Goal: Task Accomplishment & Management: Use online tool/utility

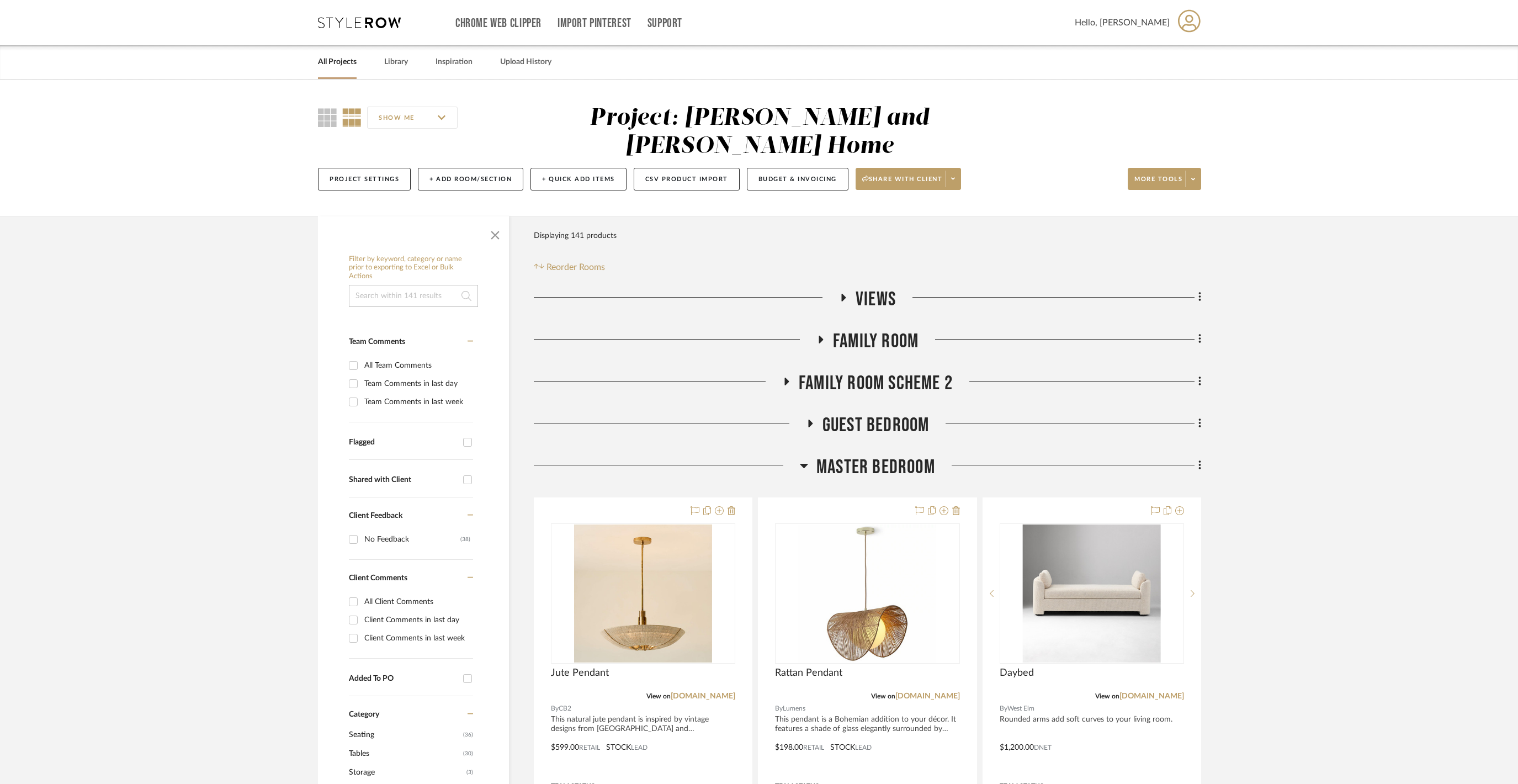
click at [802, 461] on icon at bounding box center [804, 465] width 8 height 13
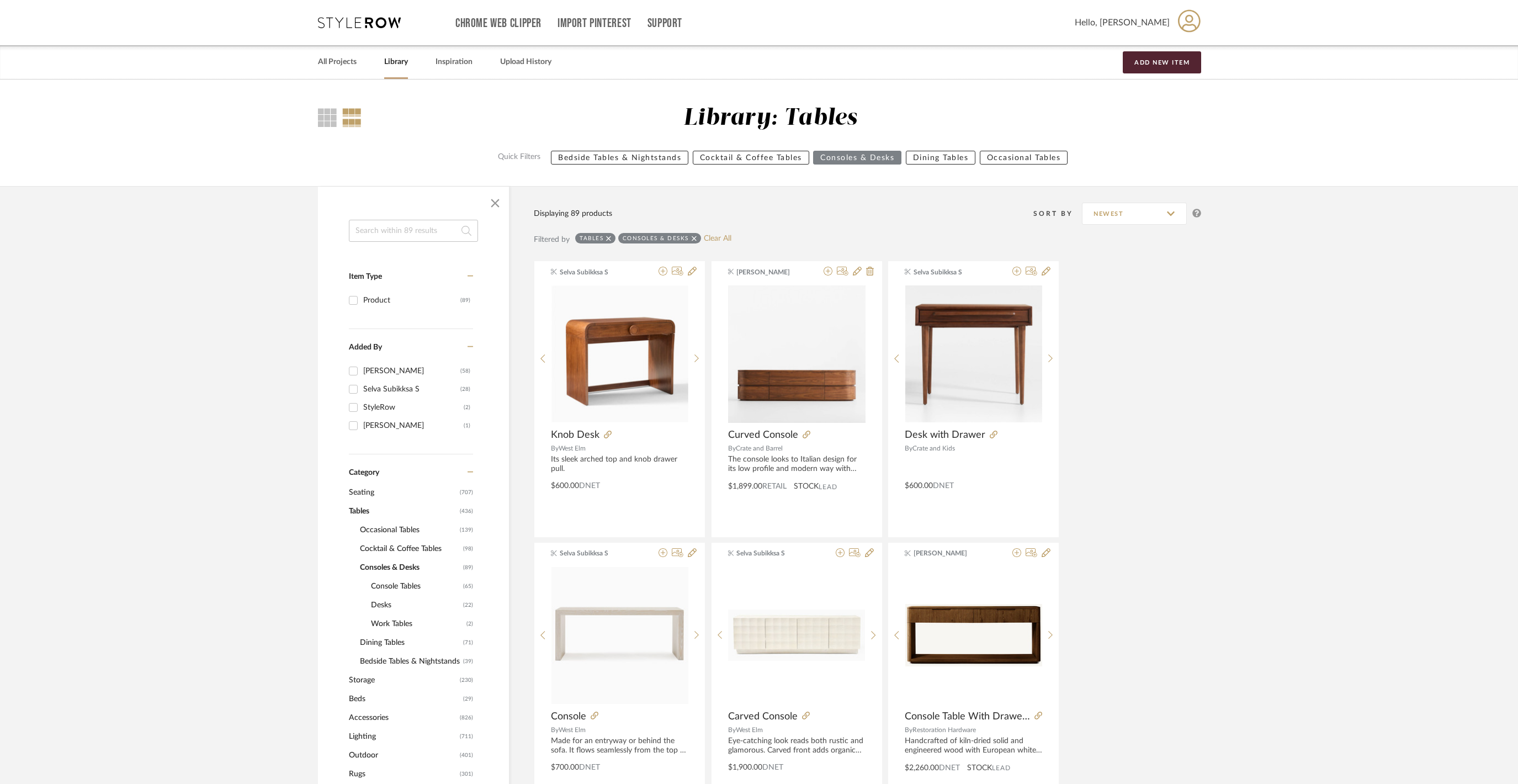
click at [403, 631] on span "Work Tables" at bounding box center [417, 624] width 93 height 19
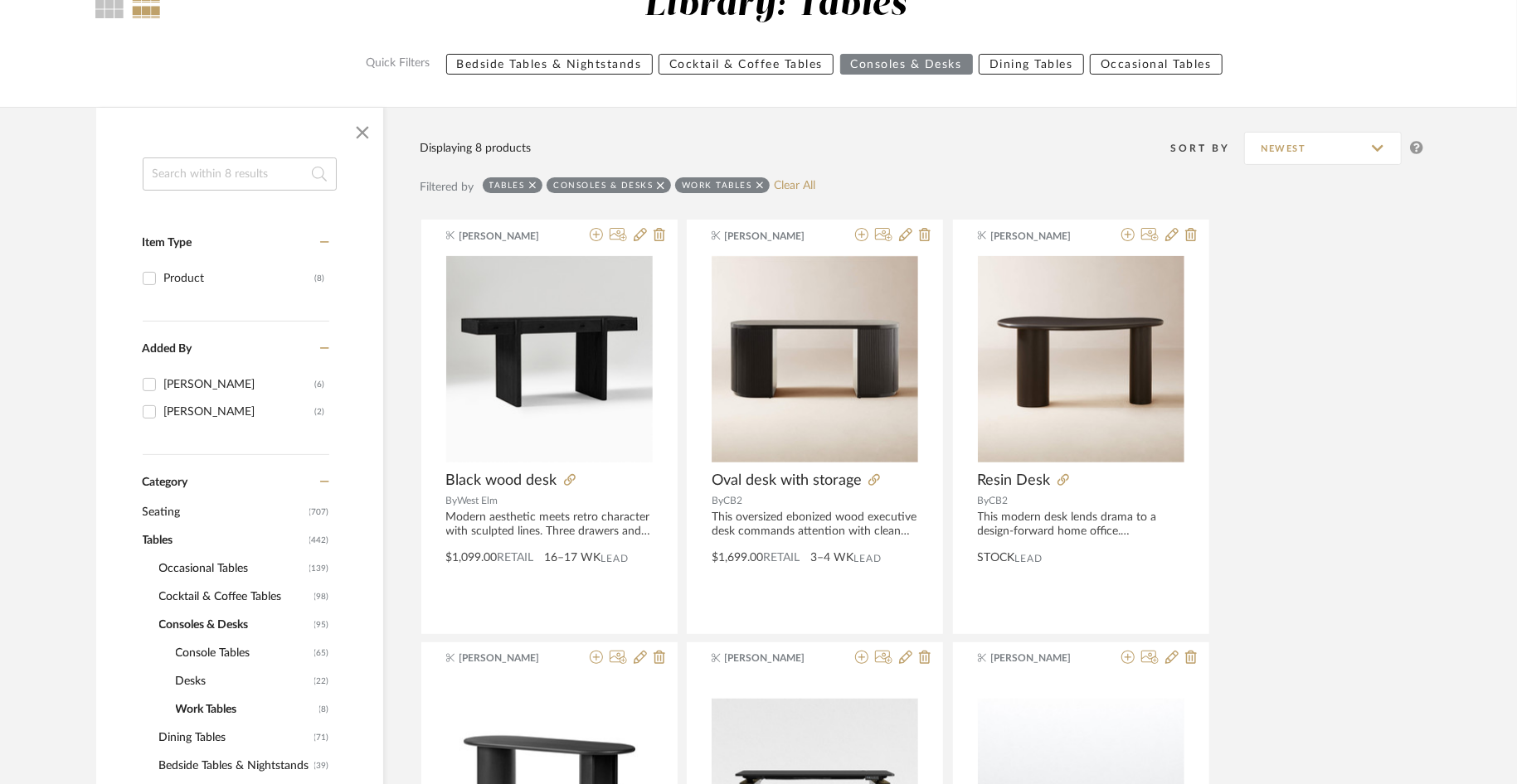
scroll to position [173, 0]
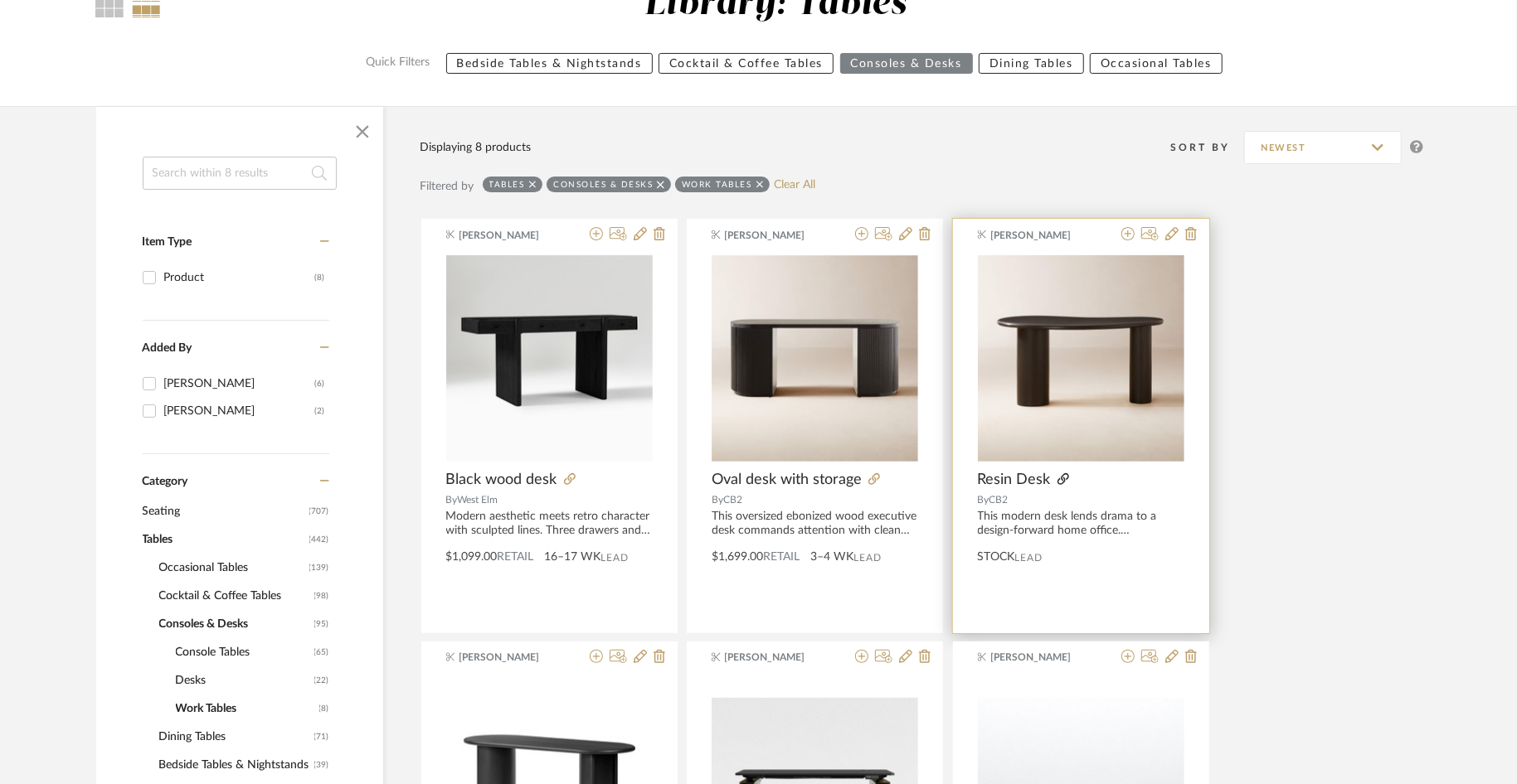
click at [1066, 478] on icon at bounding box center [1063, 479] width 11 height 11
click at [1024, 475] on span "Resin Desk" at bounding box center [1014, 479] width 73 height 18
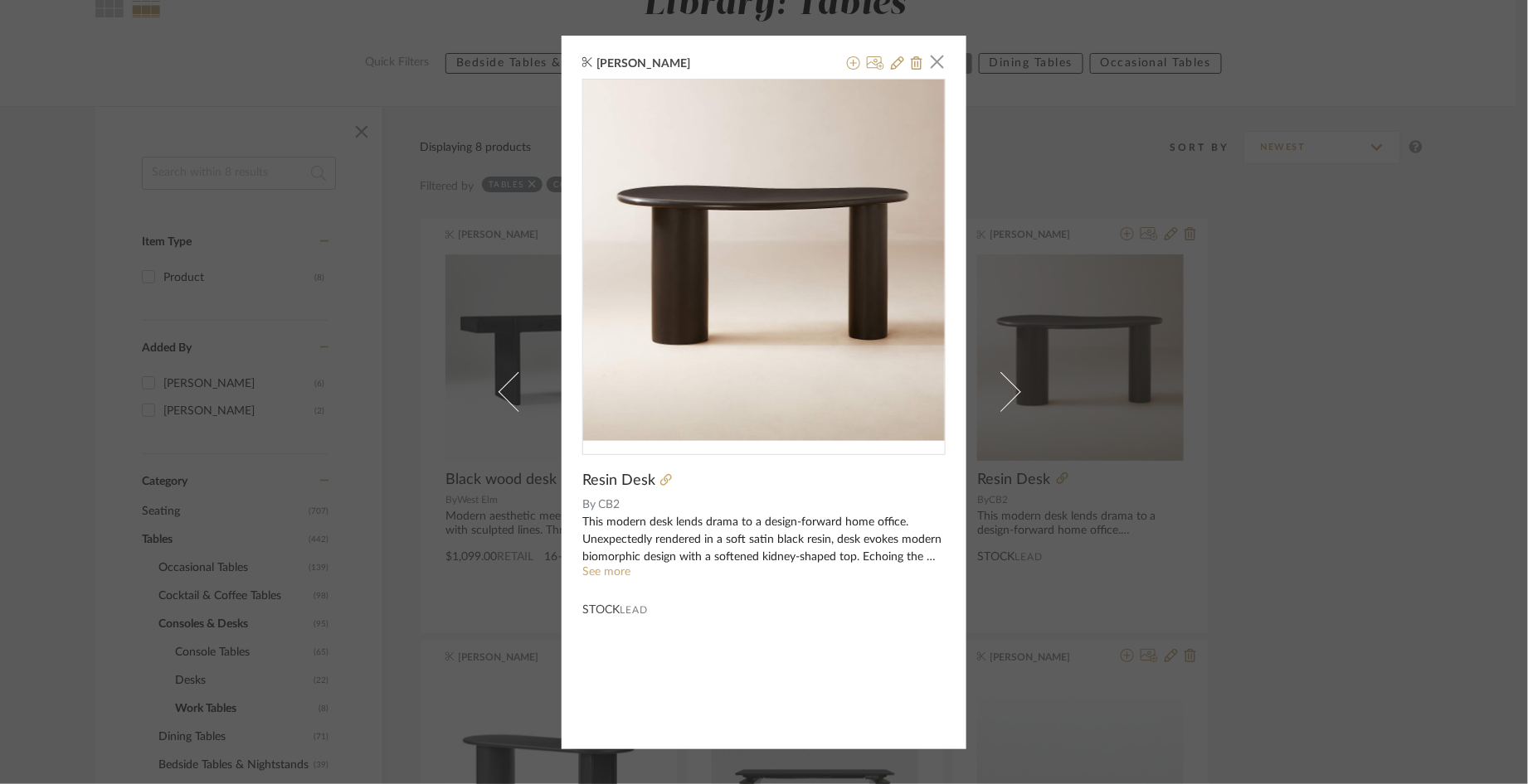
scroll to position [0, 0]
click at [847, 466] on div "Resin Desk By CB2 This modern desk lends drama to a design-forward home office.…" at bounding box center [764, 349] width 363 height 541
click at [638, 611] on span "Lead" at bounding box center [633, 610] width 28 height 11
click at [607, 568] on link "See more" at bounding box center [605, 572] width 48 height 11
click at [648, 65] on span "[PERSON_NAME]" at bounding box center [656, 64] width 120 height 15
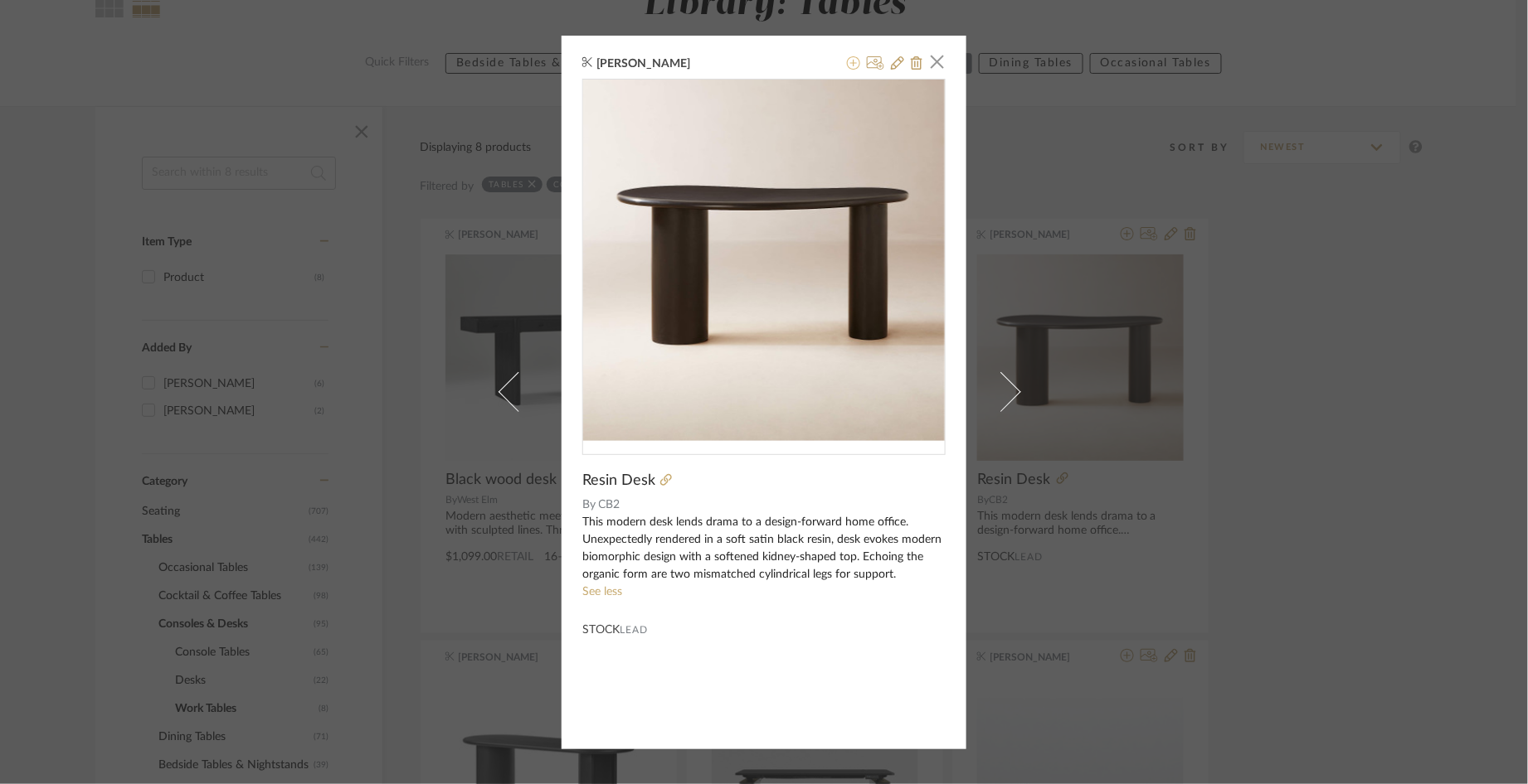
click at [851, 58] on icon at bounding box center [853, 63] width 13 height 13
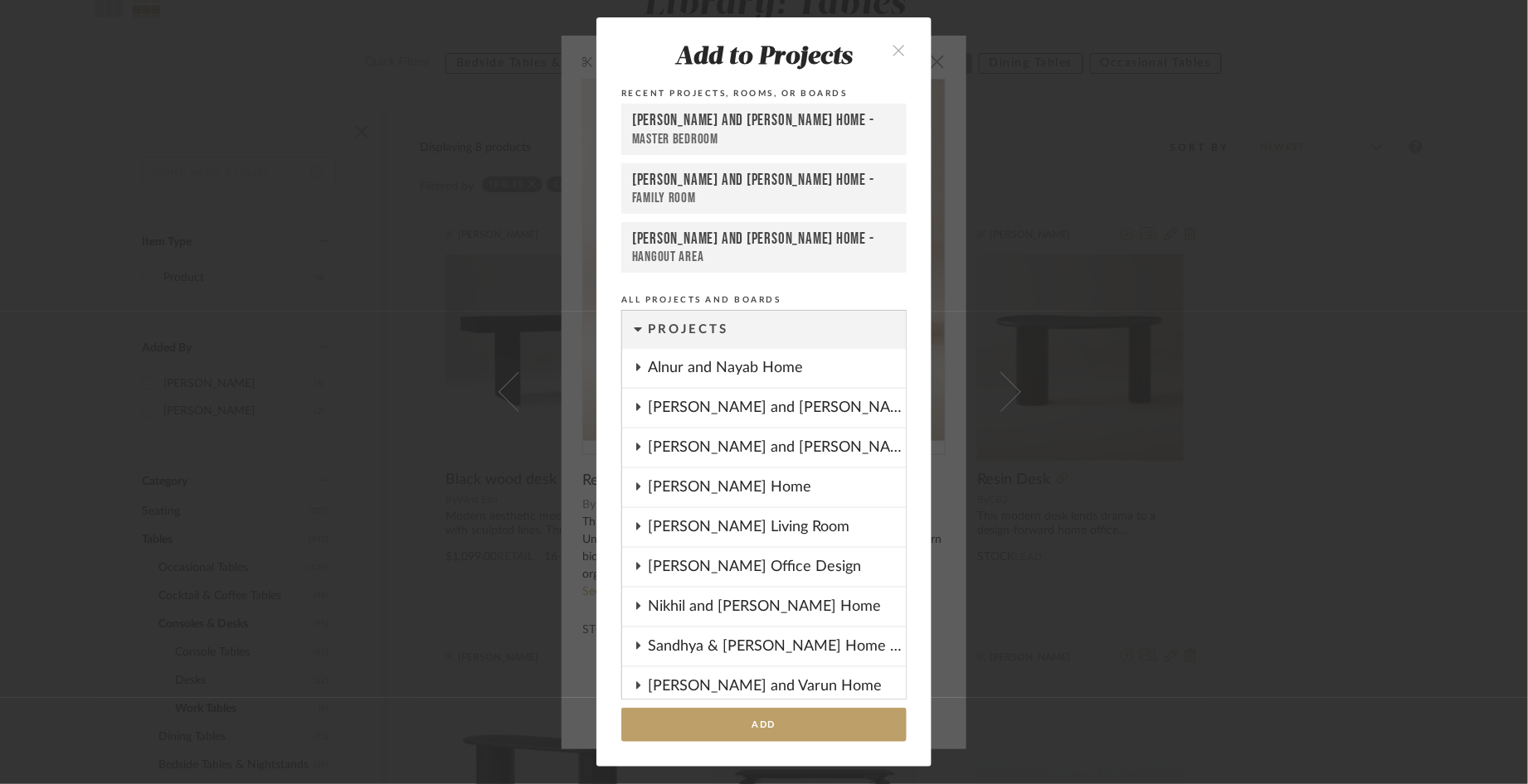
scroll to position [521, 0]
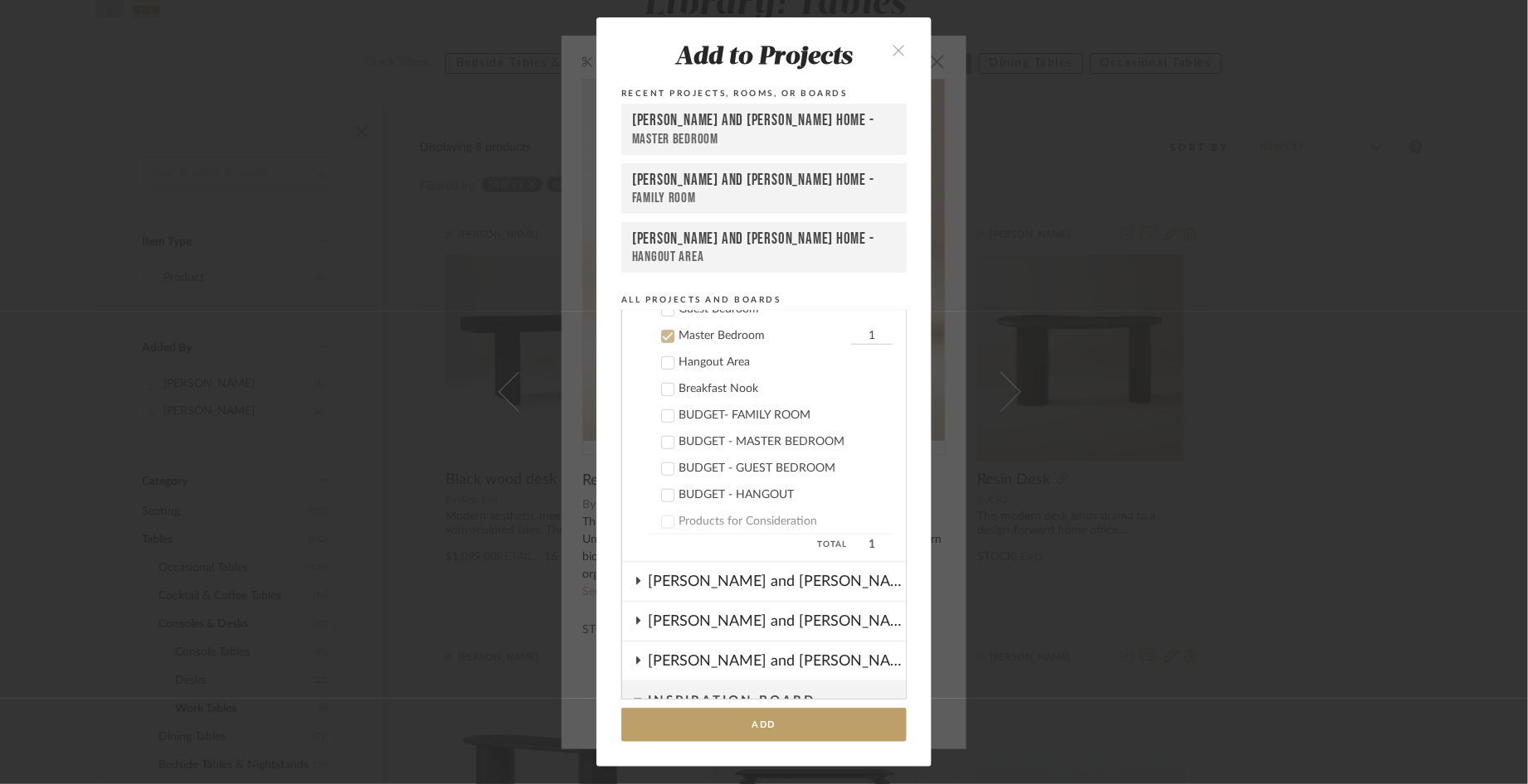
click at [893, 51] on icon "close" at bounding box center [898, 50] width 14 height 14
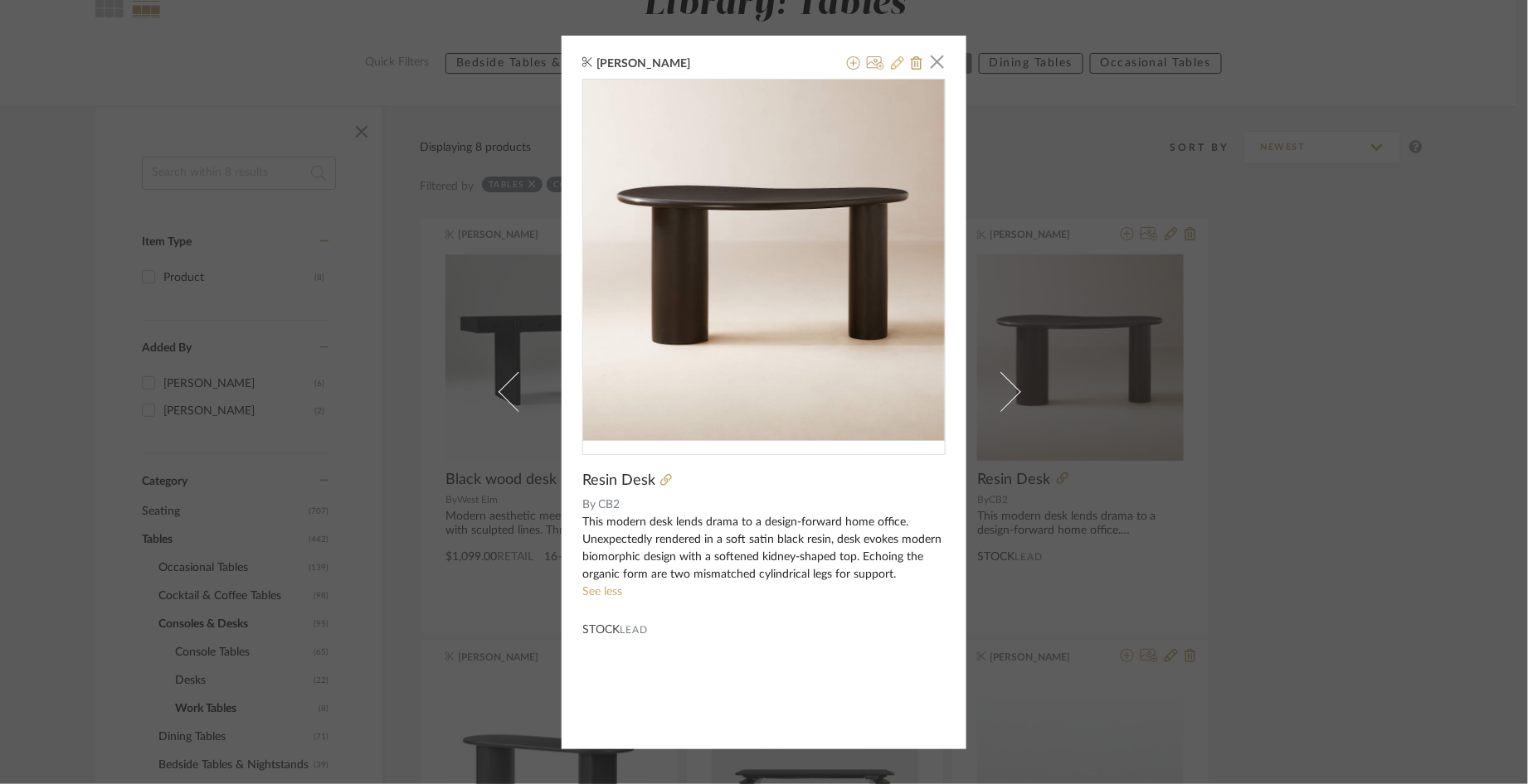
click at [891, 63] on icon at bounding box center [897, 63] width 13 height 13
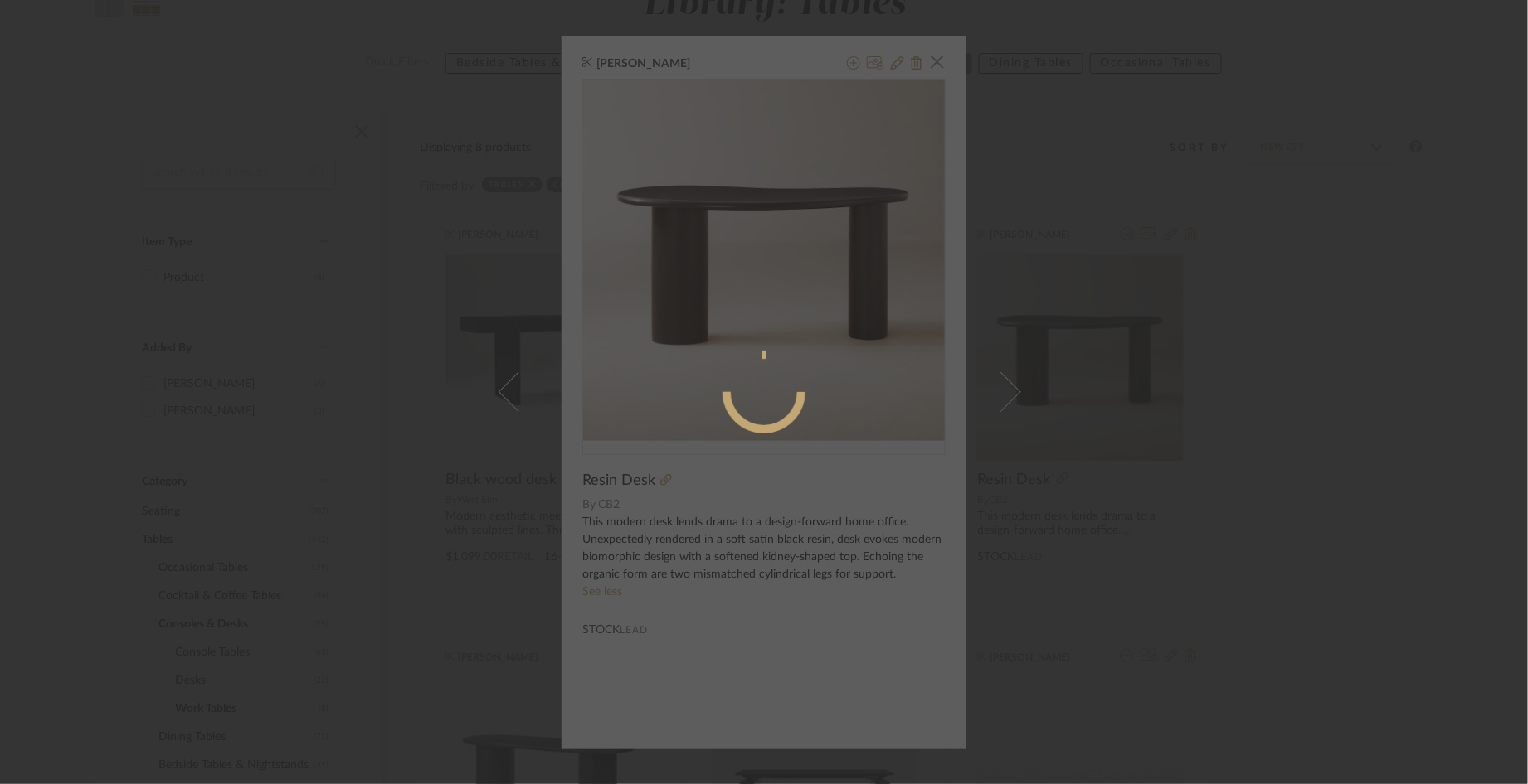
radio input "true"
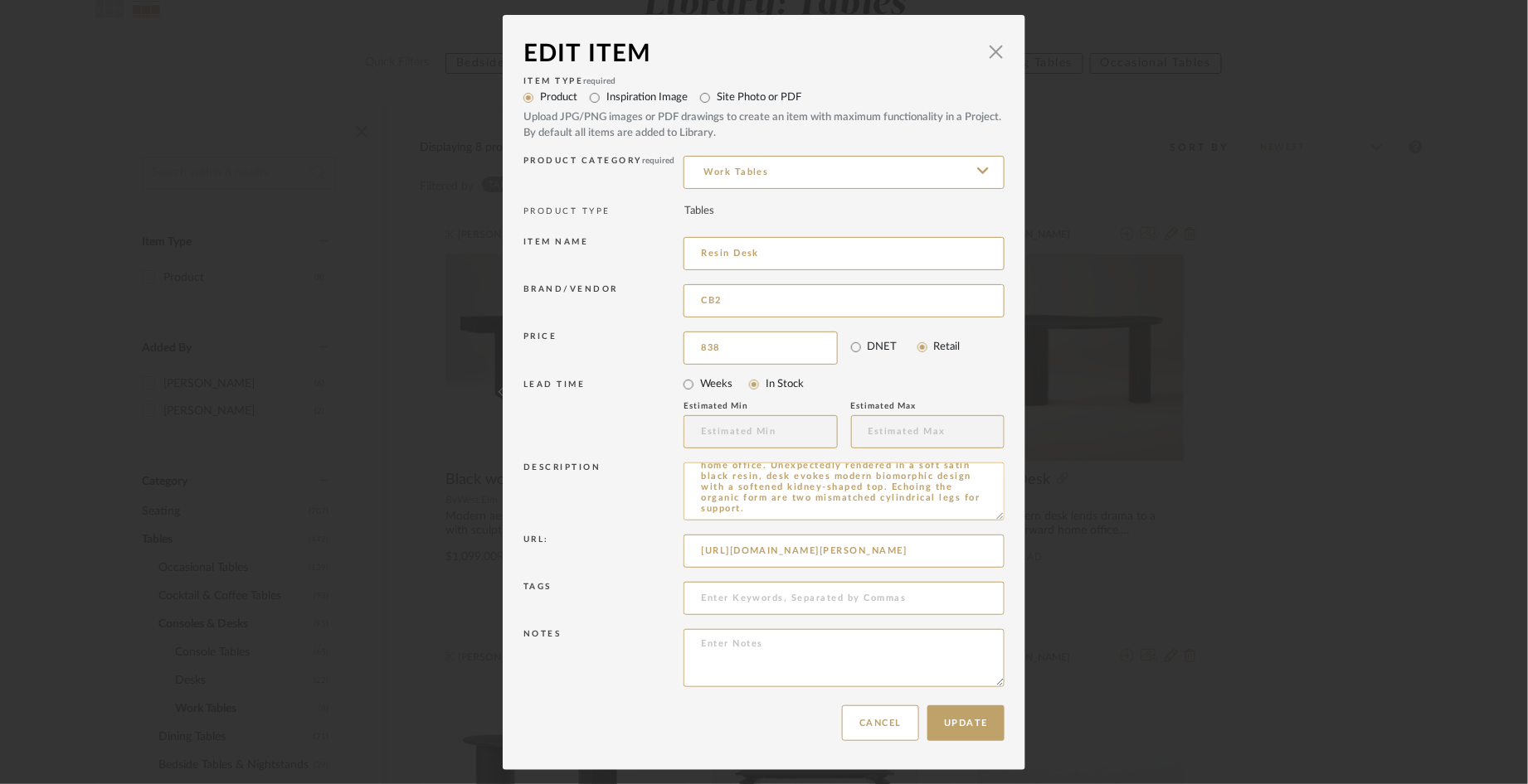
scroll to position [23, 0]
type input "$838.00"
click at [966, 723] on button "Update" at bounding box center [966, 723] width 77 height 36
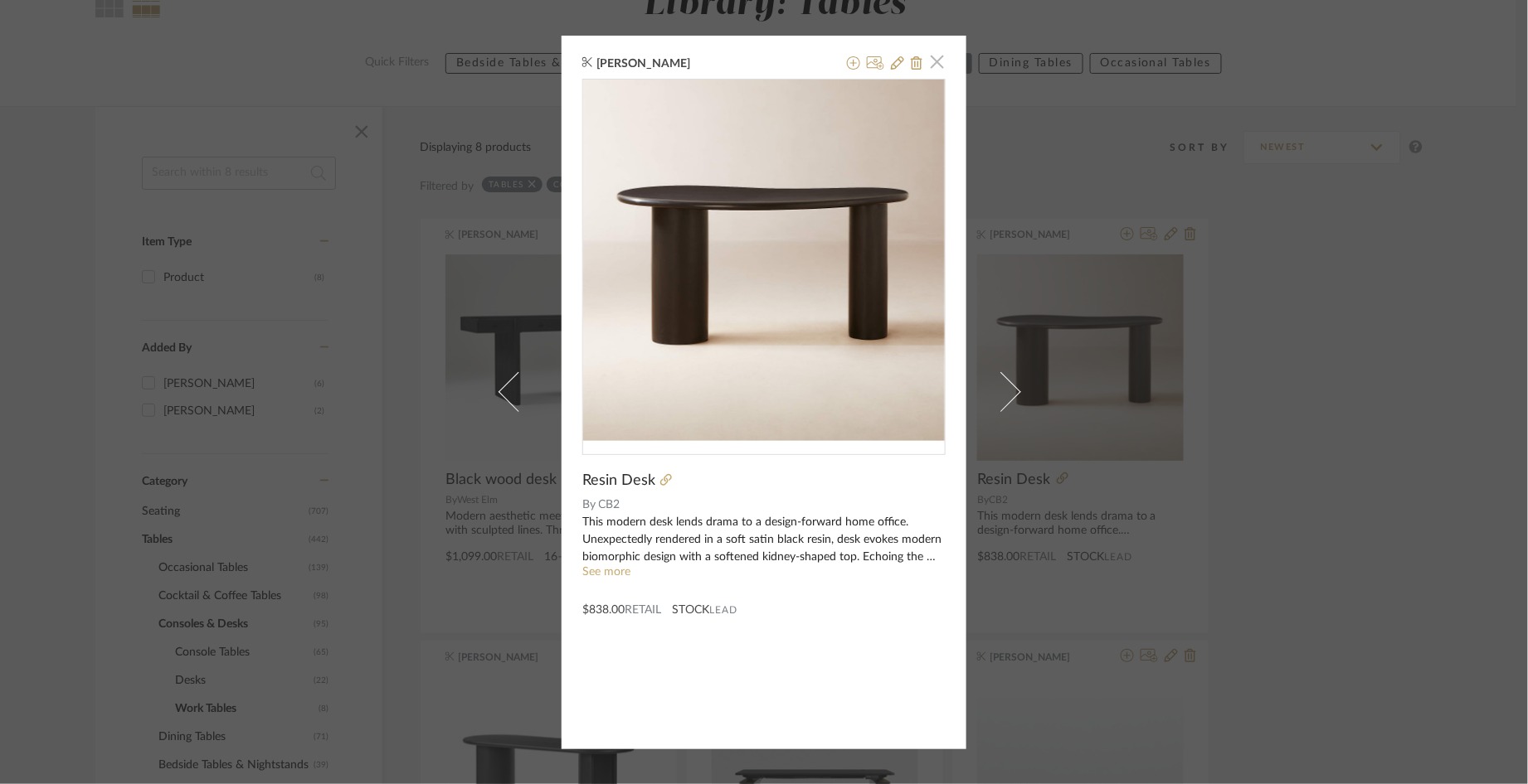
click at [930, 58] on span "button" at bounding box center [937, 62] width 33 height 33
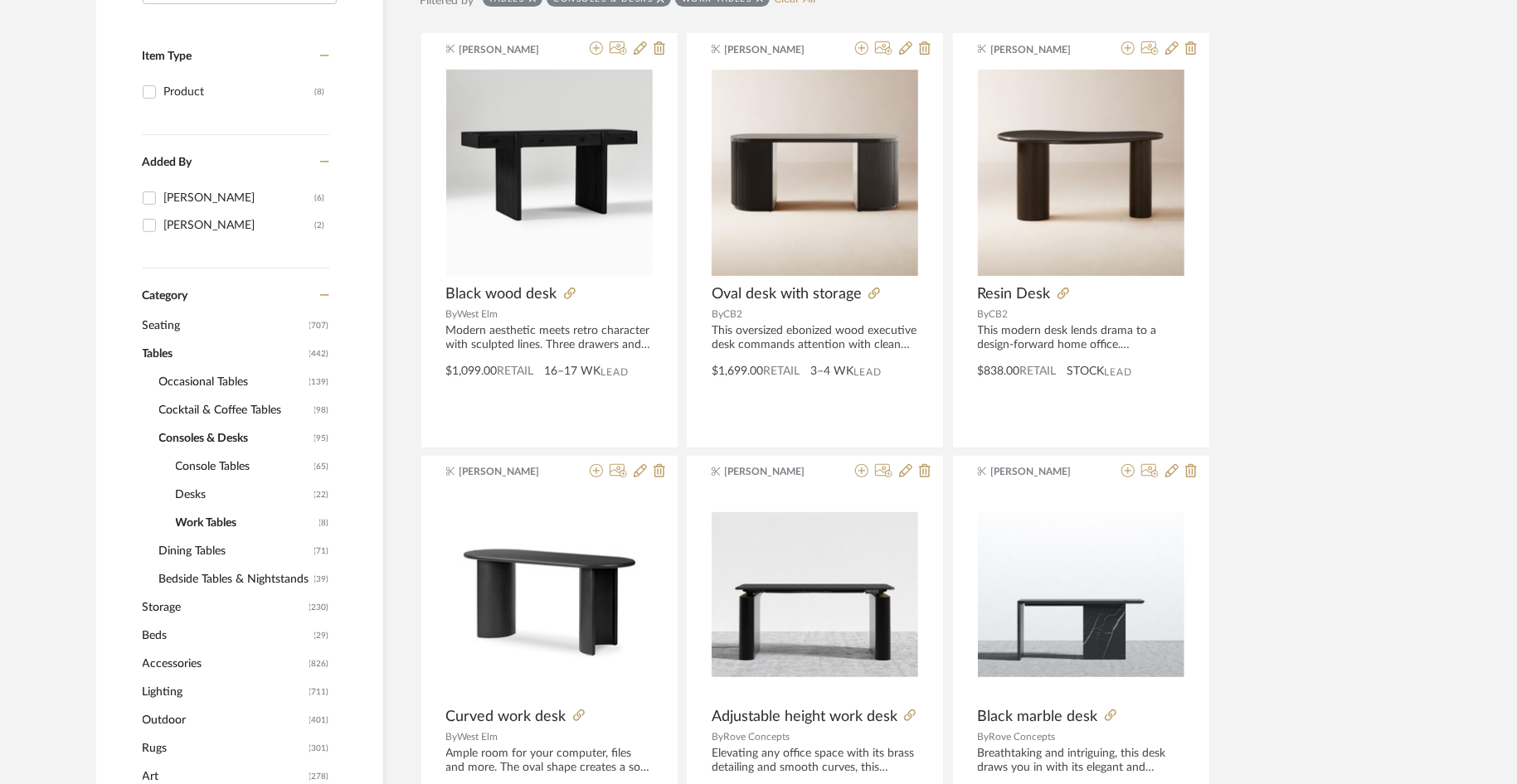
scroll to position [355, 0]
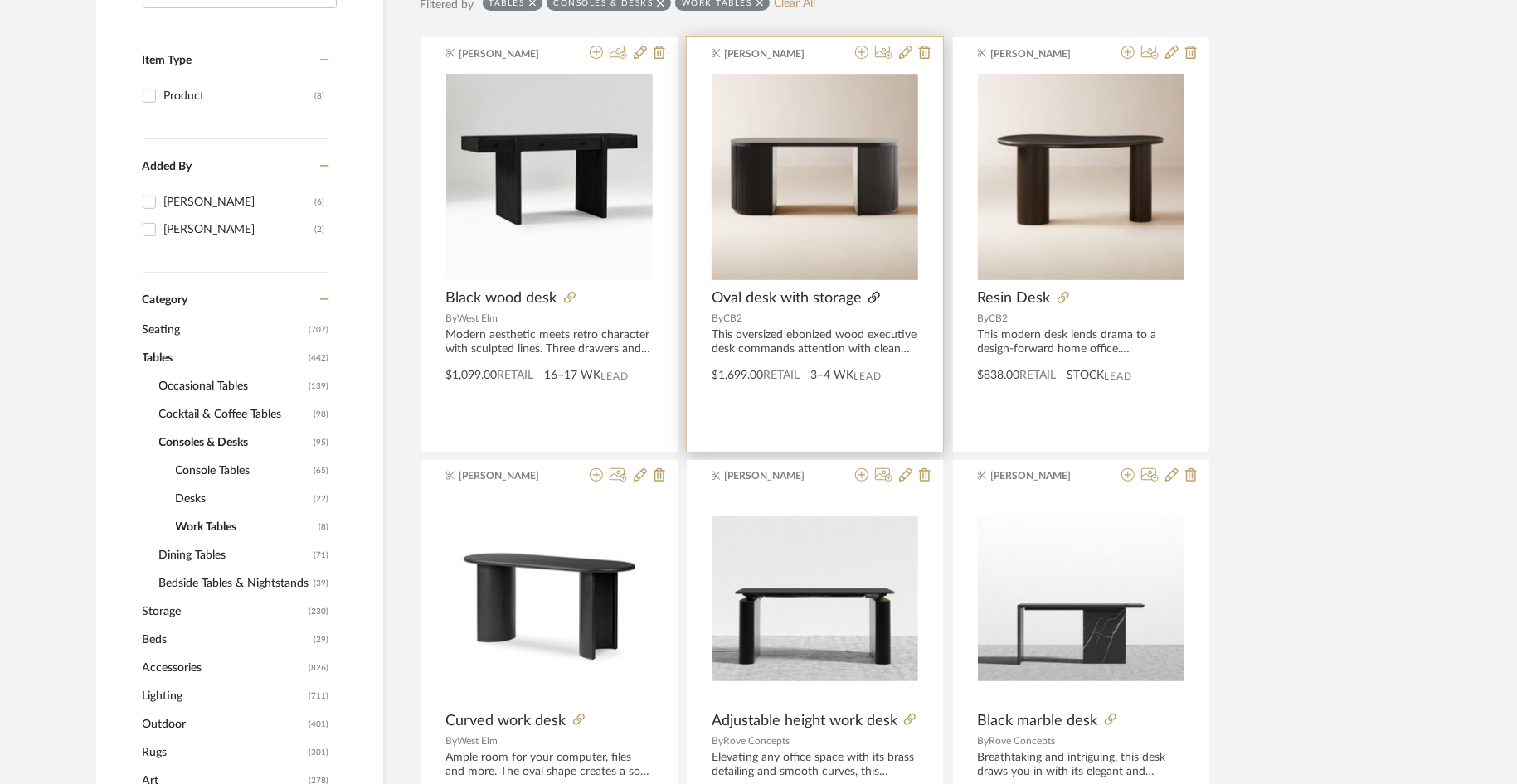
click at [874, 298] on icon at bounding box center [874, 298] width 11 height 11
